Goal: Information Seeking & Learning: Learn about a topic

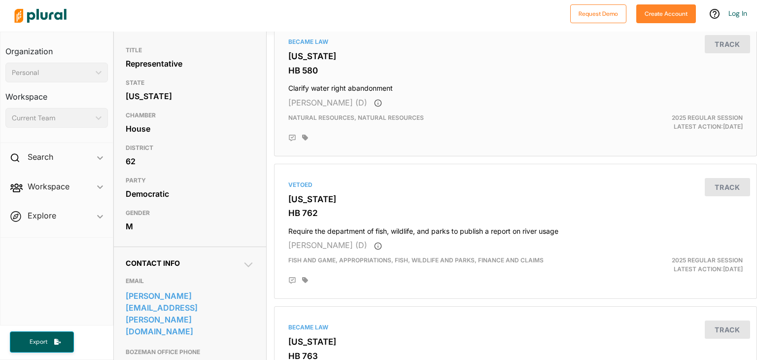
scroll to position [99, 0]
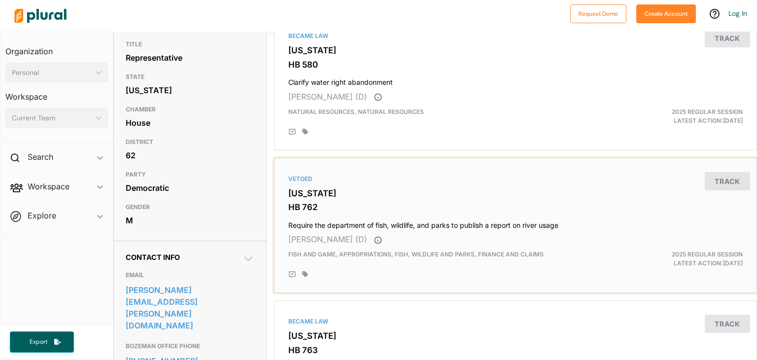
click at [331, 238] on span "[PERSON_NAME] (D)" at bounding box center [327, 239] width 79 height 10
click at [353, 252] on span "Fish and Game, Appropriations, Fish, Wildlife and Parks, Finance and Claims" at bounding box center [415, 254] width 255 height 7
